Goal: Information Seeking & Learning: Learn about a topic

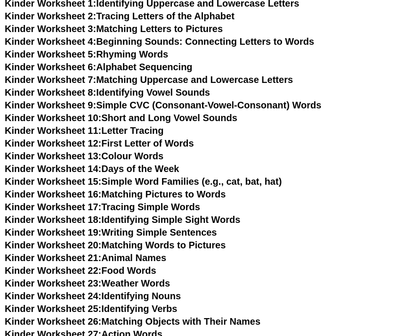
scroll to position [329, 0]
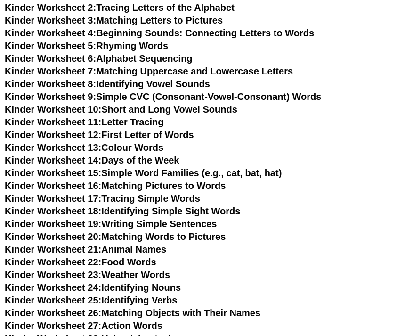
click at [165, 194] on link "Kinder Worksheet 17: Tracing Simple Words" at bounding box center [102, 198] width 195 height 10
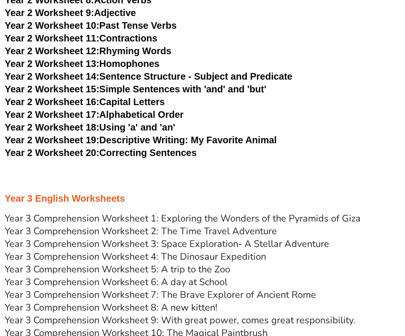
scroll to position [1856, 0]
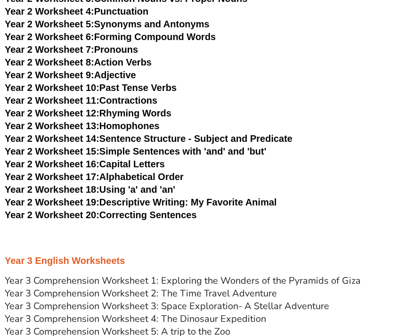
click at [158, 82] on link "Year 2 Worksheet 10: Past Tense Verbs" at bounding box center [91, 87] width 172 height 10
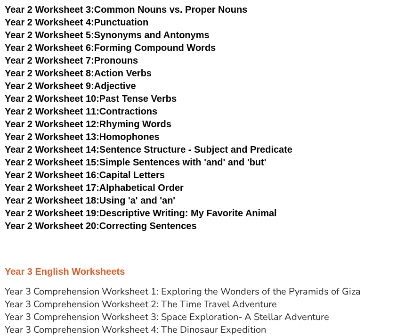
scroll to position [1845, 0]
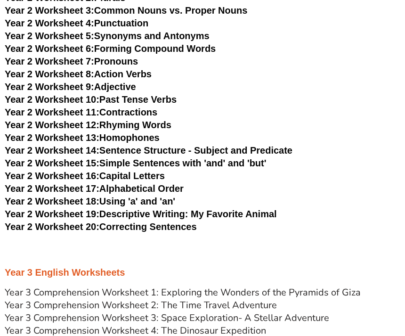
click at [117, 137] on link "Year 2 Worksheet 13: Homophones" at bounding box center [82, 137] width 155 height 10
click at [226, 214] on link "Year 2 Worksheet 19: Descriptive Writing: My Favorite Animal" at bounding box center [141, 214] width 272 height 10
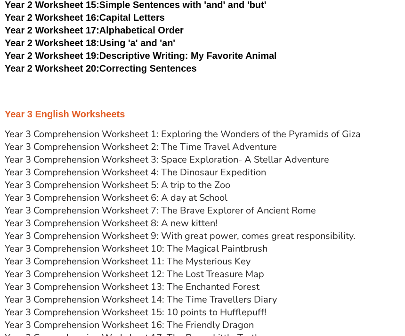
scroll to position [2003, 0]
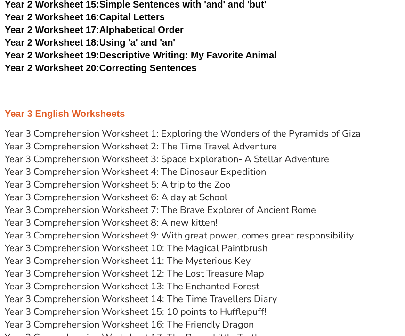
click at [195, 246] on link "Year 3 Comprehension Worksheet 10: The Magical Paintbrush" at bounding box center [136, 248] width 263 height 13
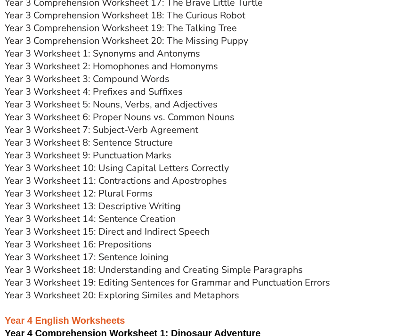
scroll to position [2341, 0]
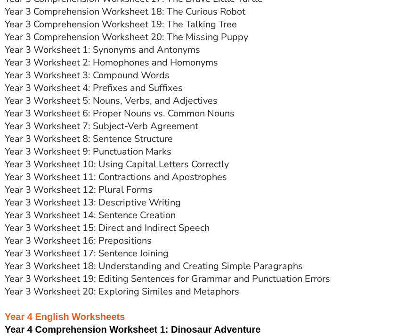
click at [112, 239] on link "Year 3 Worksheet 16: Prepositions" at bounding box center [78, 241] width 147 height 13
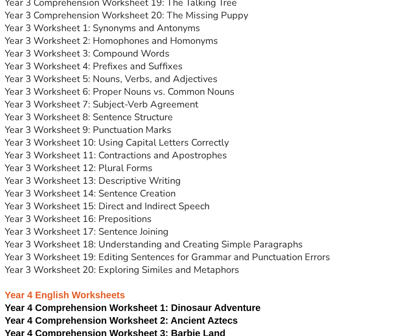
scroll to position [2369, 0]
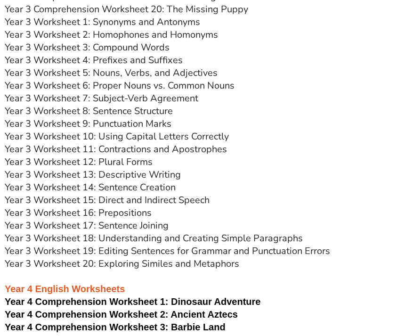
click at [141, 228] on link "Year 3 Worksheet 17: Sentence Joining" at bounding box center [87, 226] width 164 height 13
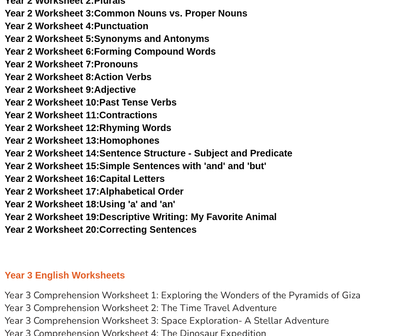
scroll to position [1835, 0]
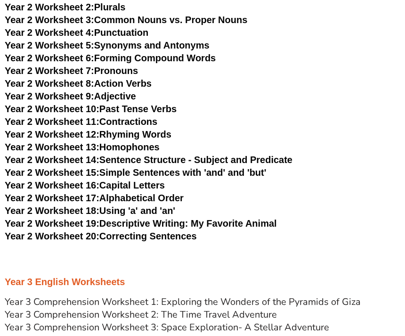
click at [150, 234] on link "Year 2 Worksheet 20: Correcting Sentences" at bounding box center [101, 236] width 192 height 10
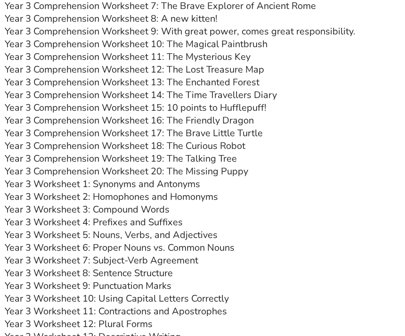
scroll to position [2208, 0]
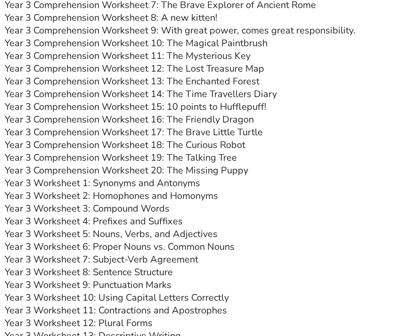
click at [179, 195] on link "Year 3 Worksheet 2: Homophones and Homonyms" at bounding box center [111, 195] width 213 height 13
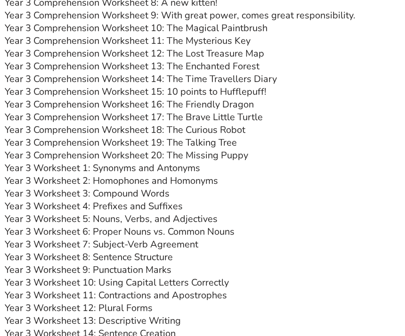
click at [166, 240] on link "Year 3 Worksheet 7: Subject-Verb Agreement" at bounding box center [102, 244] width 194 height 13
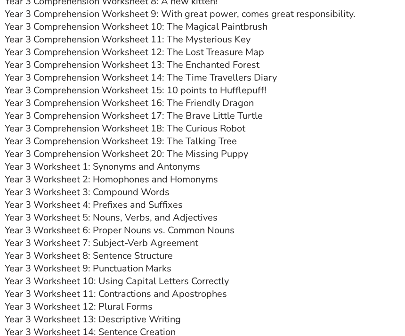
scroll to position [2229, 0]
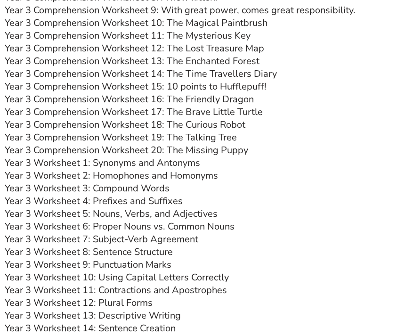
click at [120, 261] on link "Year 3 Worksheet 9: Punctuation Marks" at bounding box center [88, 264] width 167 height 13
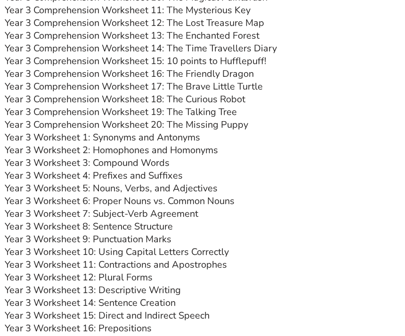
scroll to position [2294, 0]
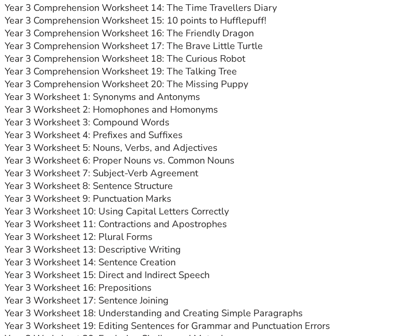
click at [113, 236] on link "Year 3 Worksheet 12: Plural Forms" at bounding box center [79, 237] width 148 height 13
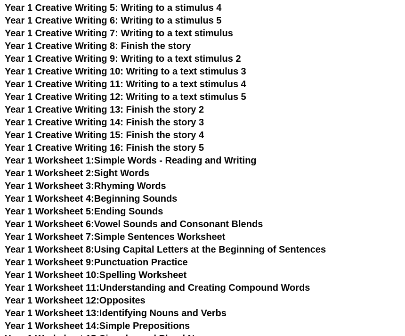
scroll to position [1156, 0]
